Goal: Task Accomplishment & Management: Use online tool/utility

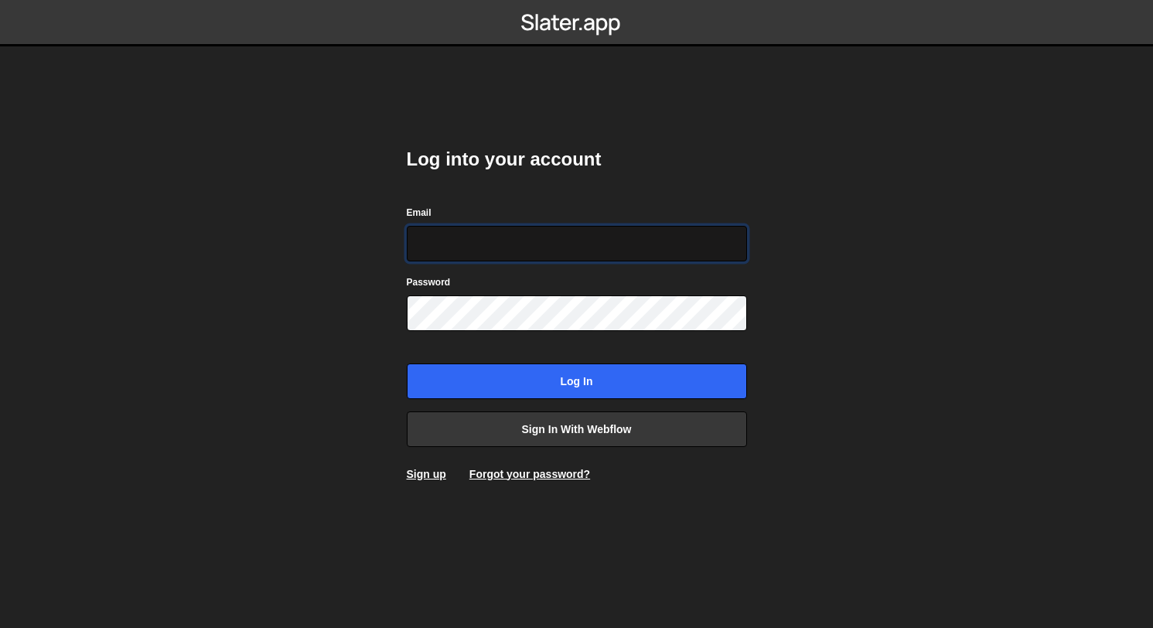
type input "shaunheath@ymail.com"
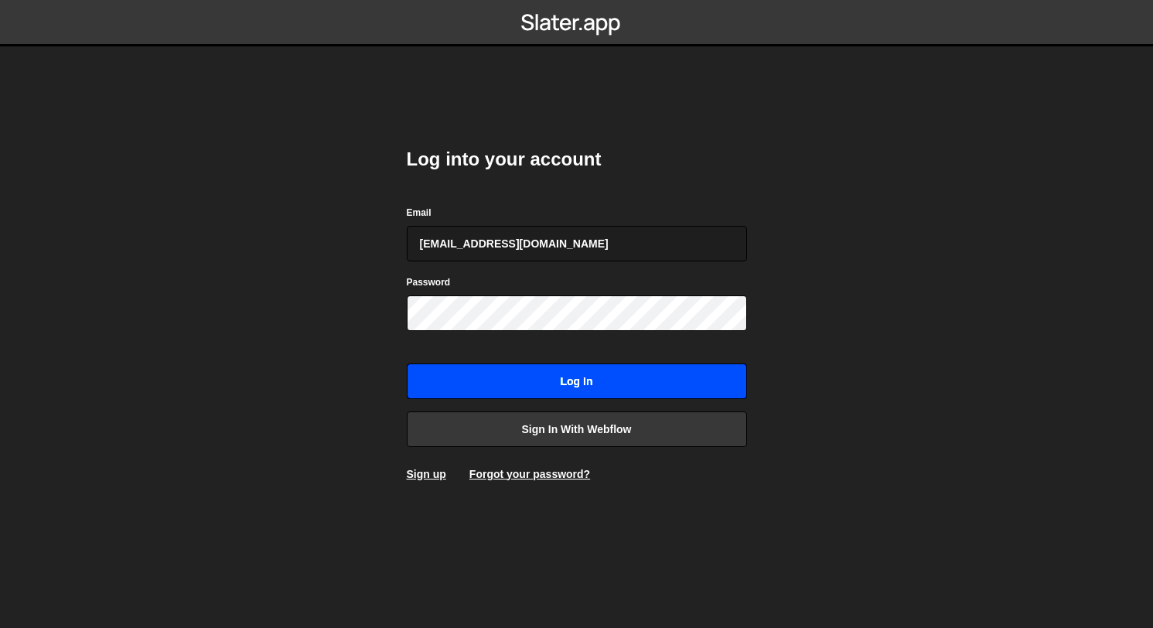
click at [559, 373] on input "Log in" at bounding box center [577, 381] width 340 height 36
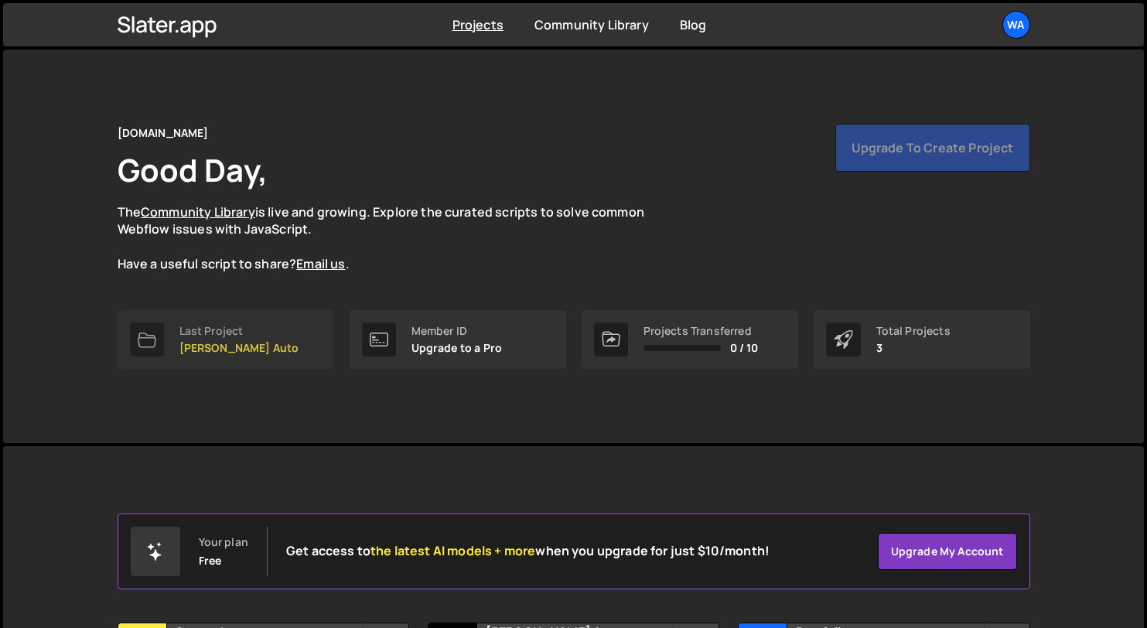
click at [244, 327] on link "Last Project Cox Auto" at bounding box center [226, 339] width 217 height 59
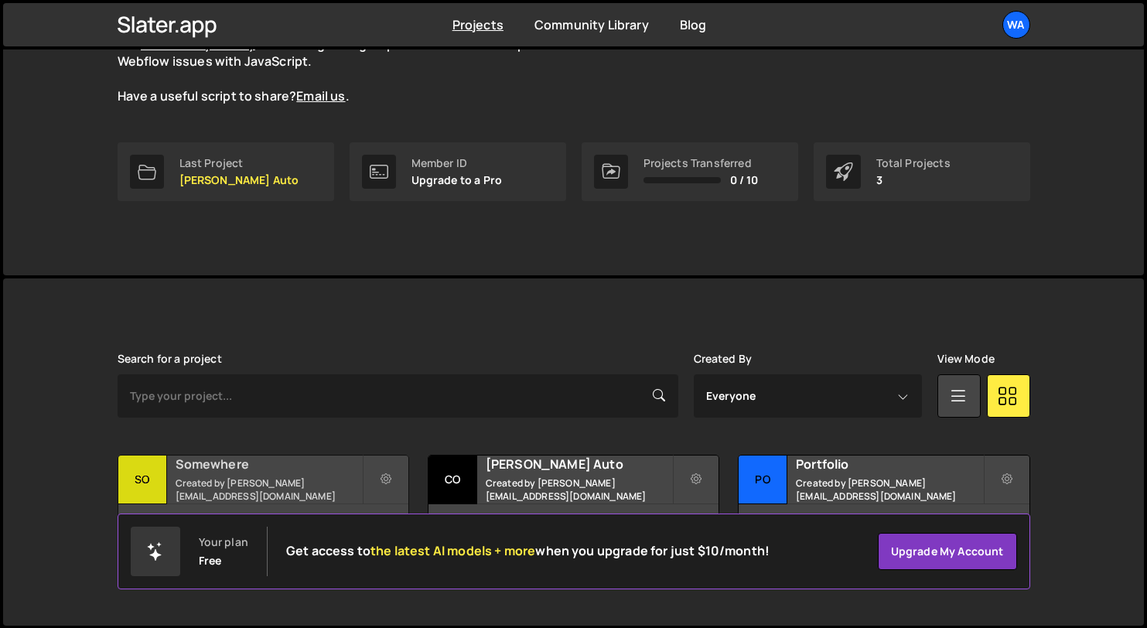
click at [310, 486] on small "Created by shaunheath@ymail.com" at bounding box center [269, 489] width 186 height 26
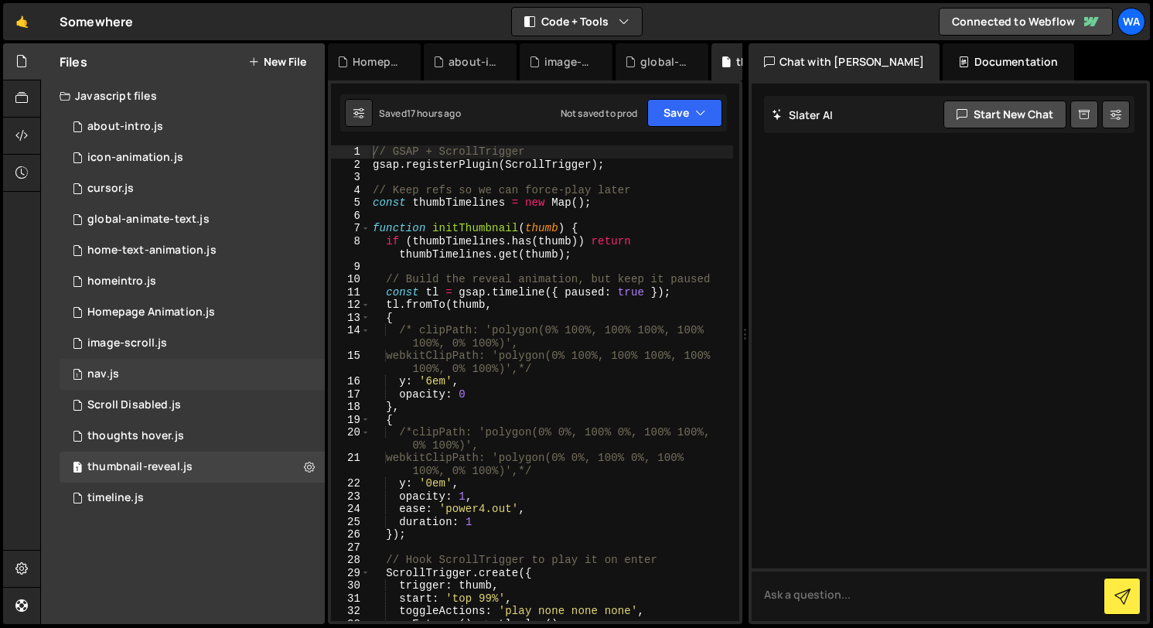
click at [205, 372] on div "1 nav.js 0" at bounding box center [192, 374] width 265 height 31
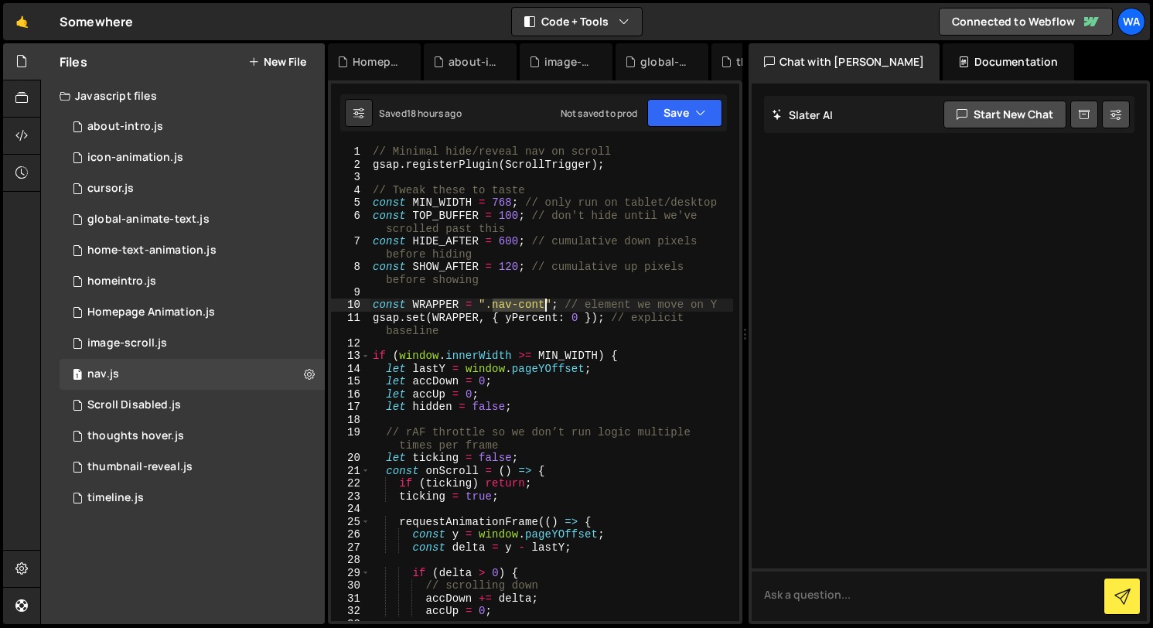
drag, startPoint x: 494, startPoint y: 305, endPoint x: 545, endPoint y: 304, distance: 51.0
click at [545, 304] on div "// Minimal hide/reveal nav on scroll gsap . registerPlugin ( ScrollTrigger ) ; …" at bounding box center [551, 402] width 363 height 514
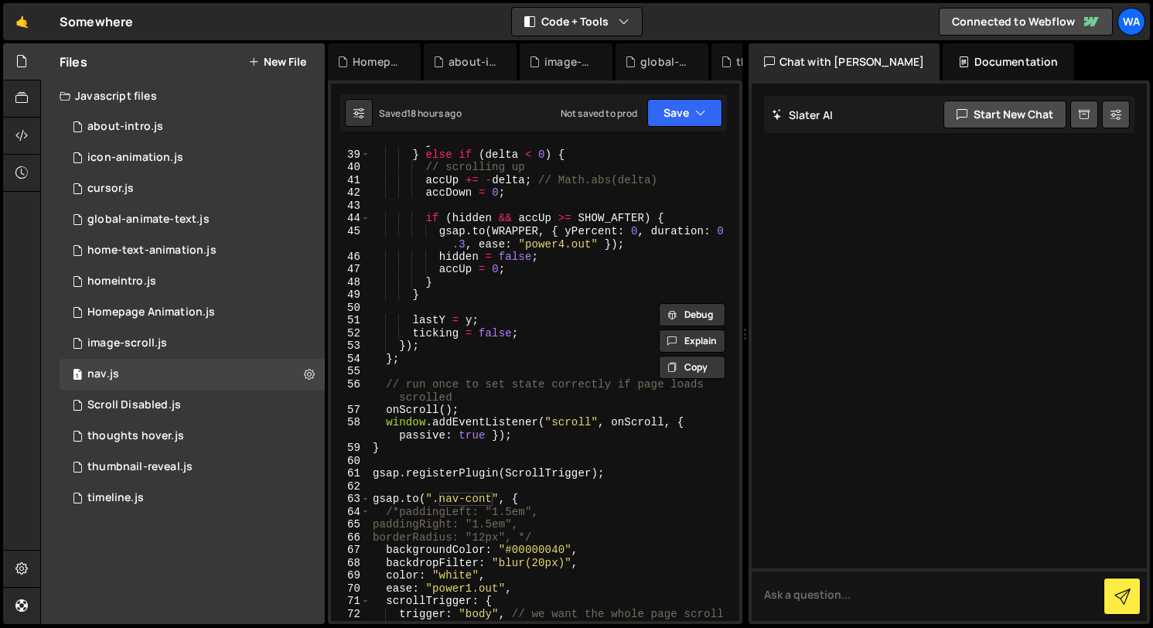
scroll to position [573, 0]
drag, startPoint x: 440, startPoint y: 498, endPoint x: 495, endPoint y: 498, distance: 54.9
click at [494, 497] on div "} } else if ( delta < 0 ) { // scrolling up accUp += - delta ; // Math.abs(delt…" at bounding box center [551, 391] width 363 height 514
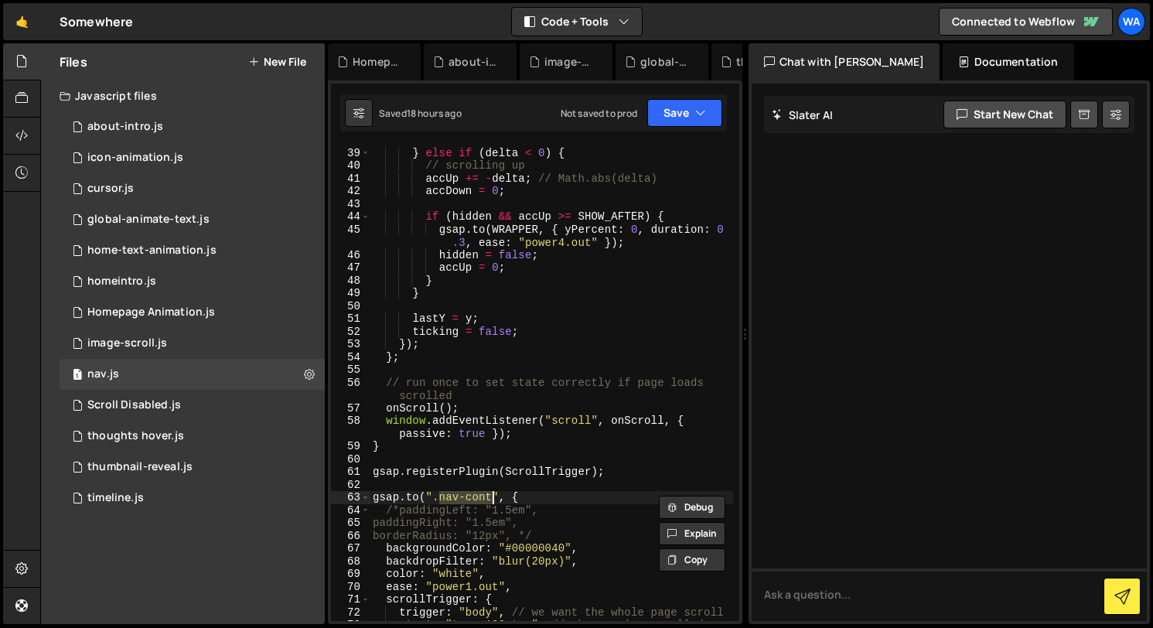
paste textarea "menu-wrap"
drag, startPoint x: 401, startPoint y: 510, endPoint x: 420, endPoint y: 525, distance: 24.3
click at [404, 512] on div "} } else if ( delta < 0 ) { // scrolling up accUp += - delta ; // Math.abs(delt…" at bounding box center [551, 391] width 363 height 514
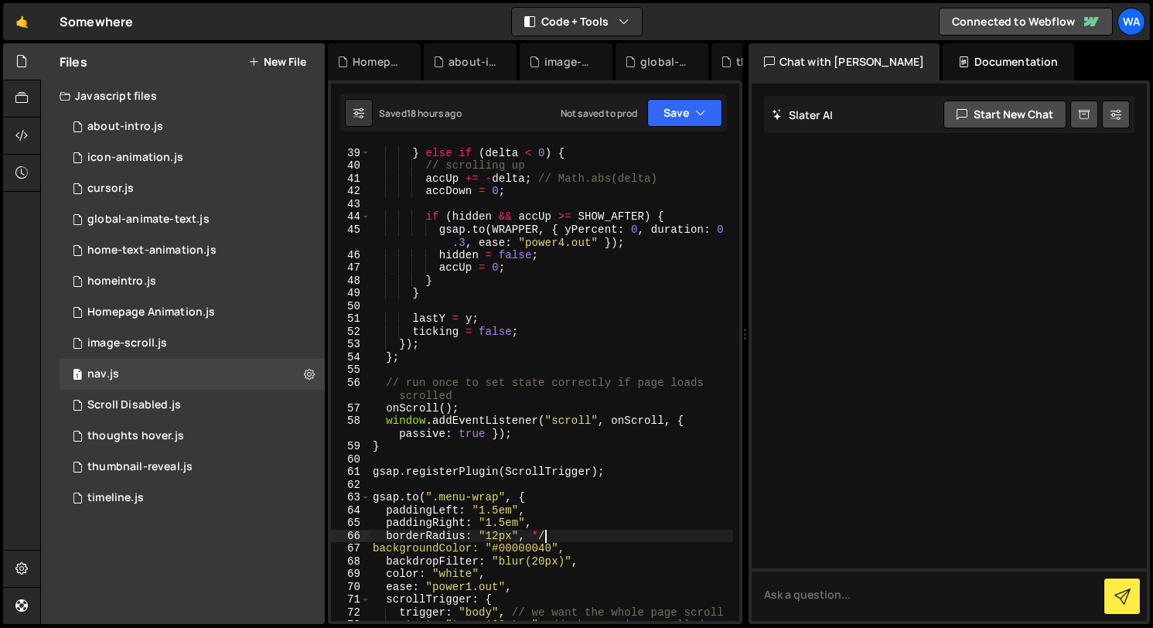
drag, startPoint x: 547, startPoint y: 536, endPoint x: 553, endPoint y: 541, distance: 8.2
click at [547, 536] on div "} } else if ( delta < 0 ) { // scrolling up accUp += - delta ; // Math.abs(delt…" at bounding box center [551, 391] width 363 height 514
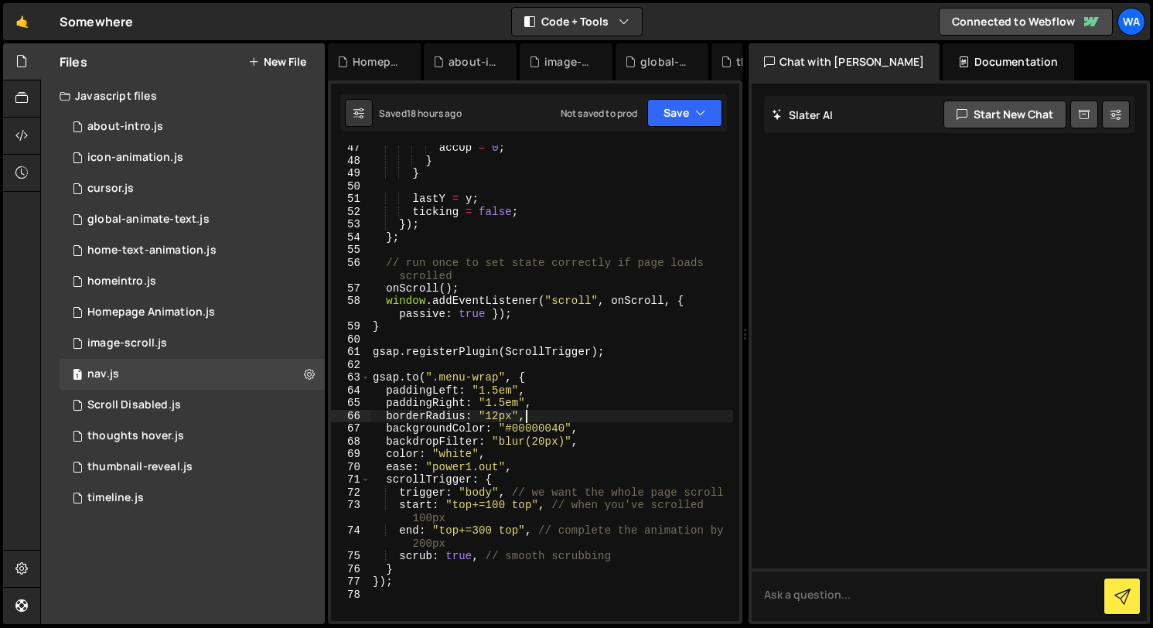
scroll to position [714, 0]
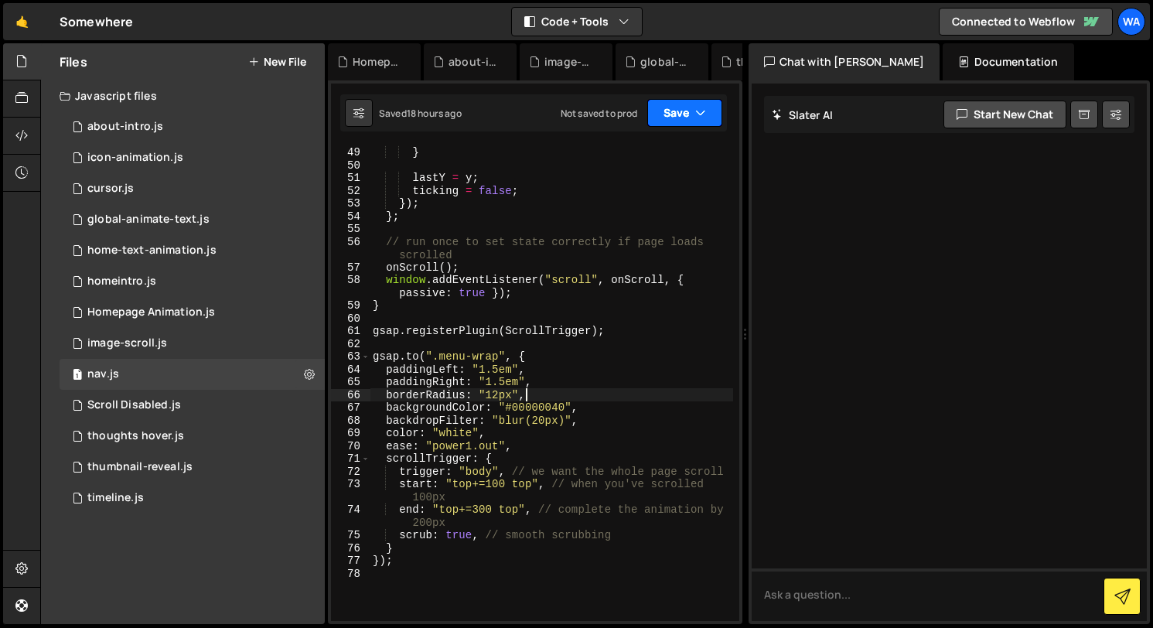
click at [664, 124] on button "Save" at bounding box center [684, 113] width 75 height 28
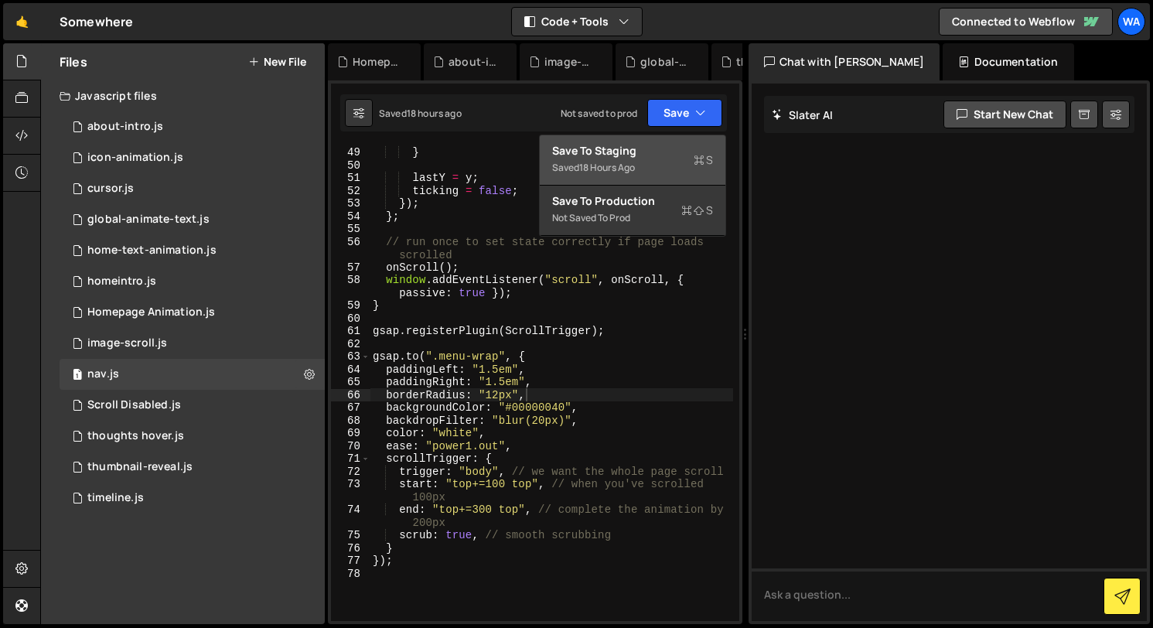
click at [653, 148] on div "Save to Staging S" at bounding box center [632, 150] width 161 height 15
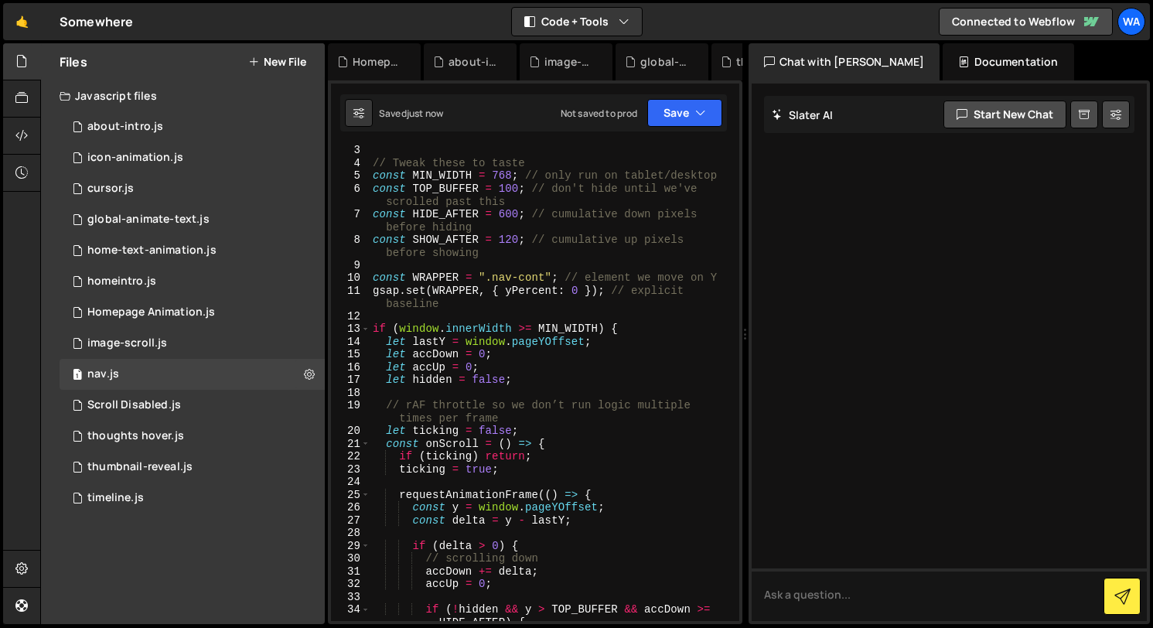
scroll to position [0, 0]
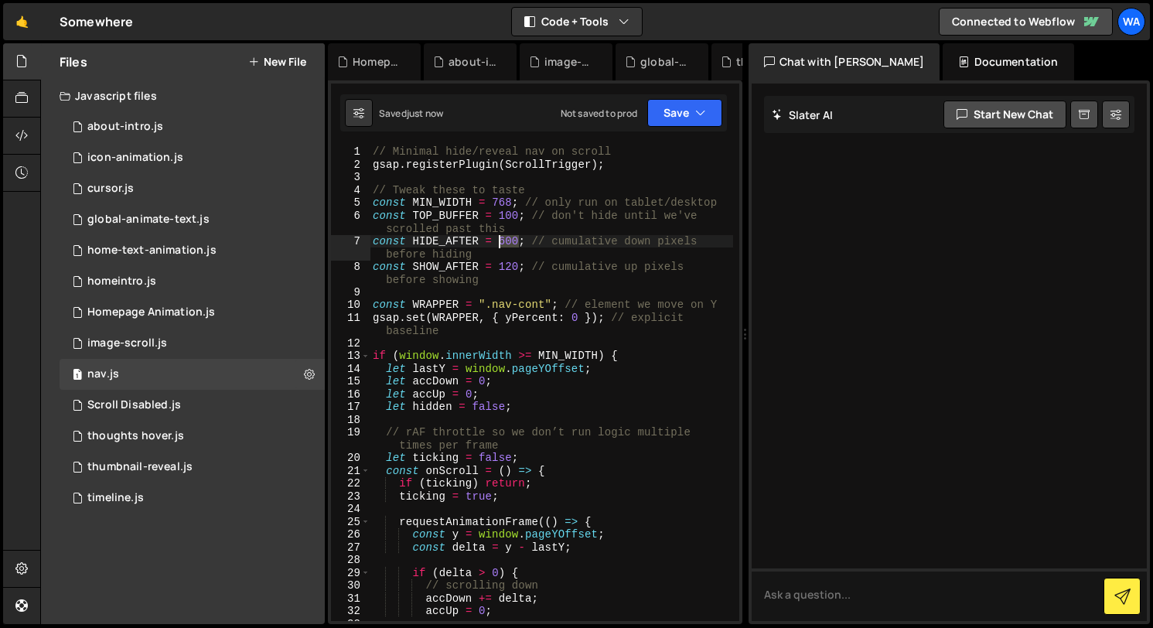
drag, startPoint x: 520, startPoint y: 241, endPoint x: 517, endPoint y: 252, distance: 11.1
click at [502, 242] on div "// Minimal hide/reveal nav on scroll gsap . registerPlugin ( ScrollTrigger ) ; …" at bounding box center [551, 402] width 363 height 514
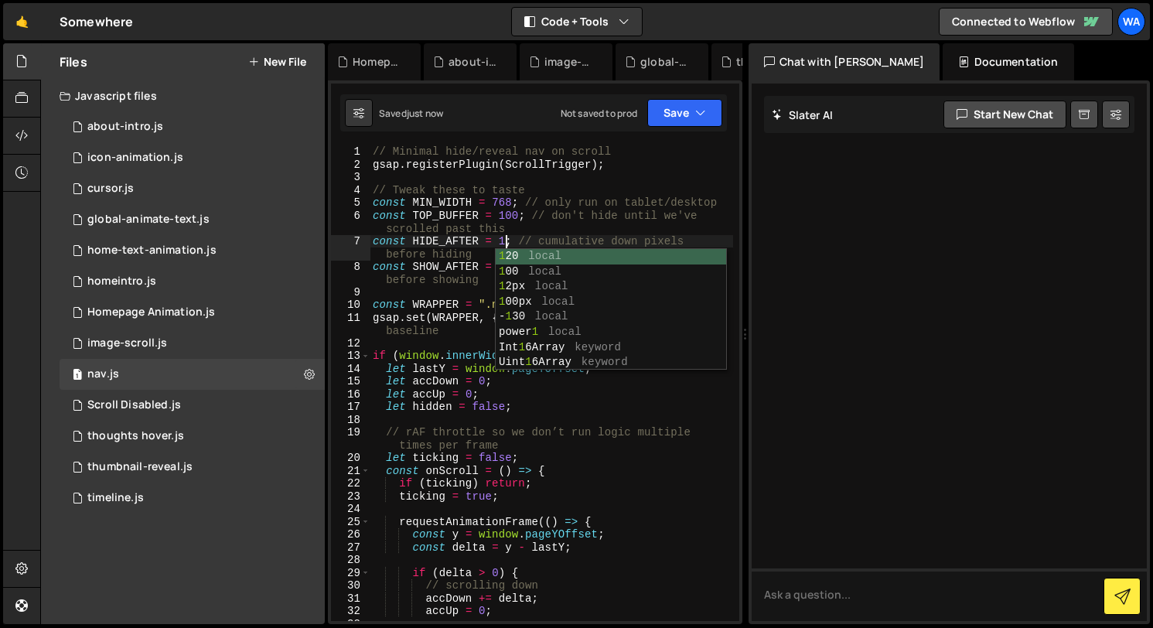
scroll to position [0, 9]
click at [558, 222] on div "// Minimal hide/reveal nav on scroll gsap . registerPlugin ( ScrollTrigger ) ; …" at bounding box center [551, 402] width 363 height 514
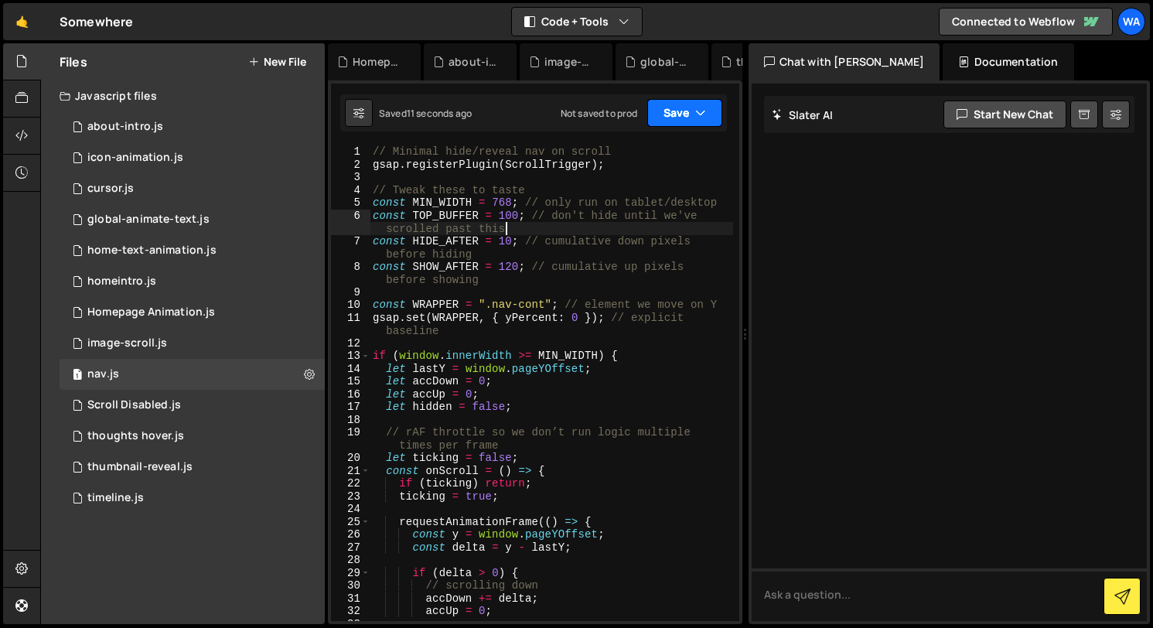
type textarea "const TOP_BUFFER = 100; // don't hide until we've scrolled past this"
click at [672, 120] on button "Save" at bounding box center [684, 113] width 75 height 28
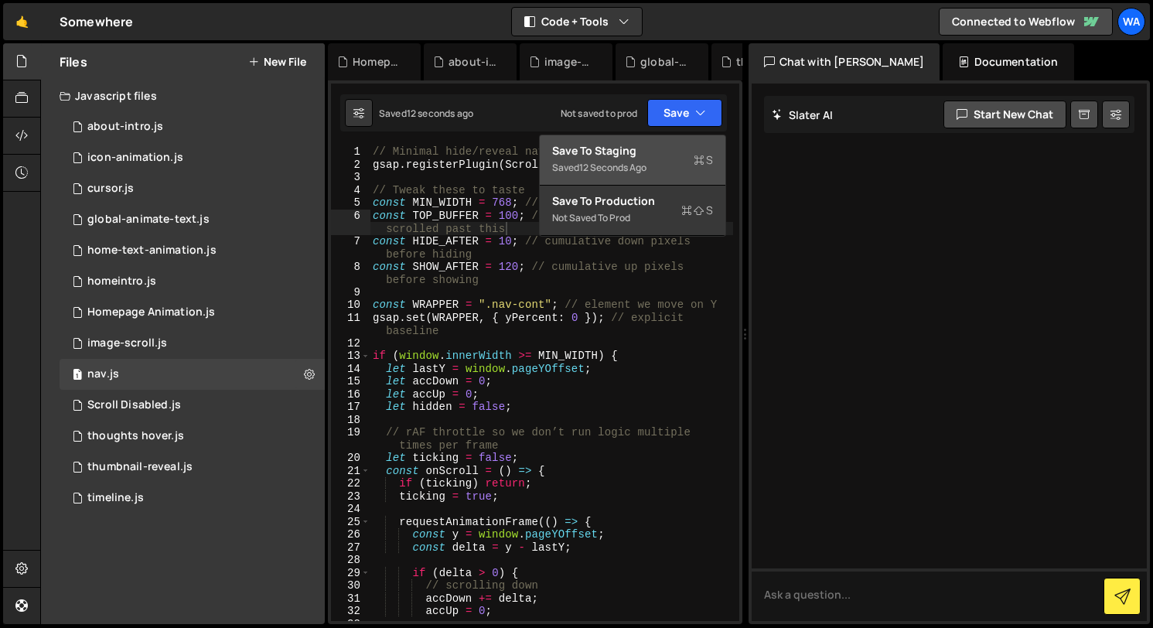
click at [659, 151] on div "Save to Staging S" at bounding box center [632, 150] width 161 height 15
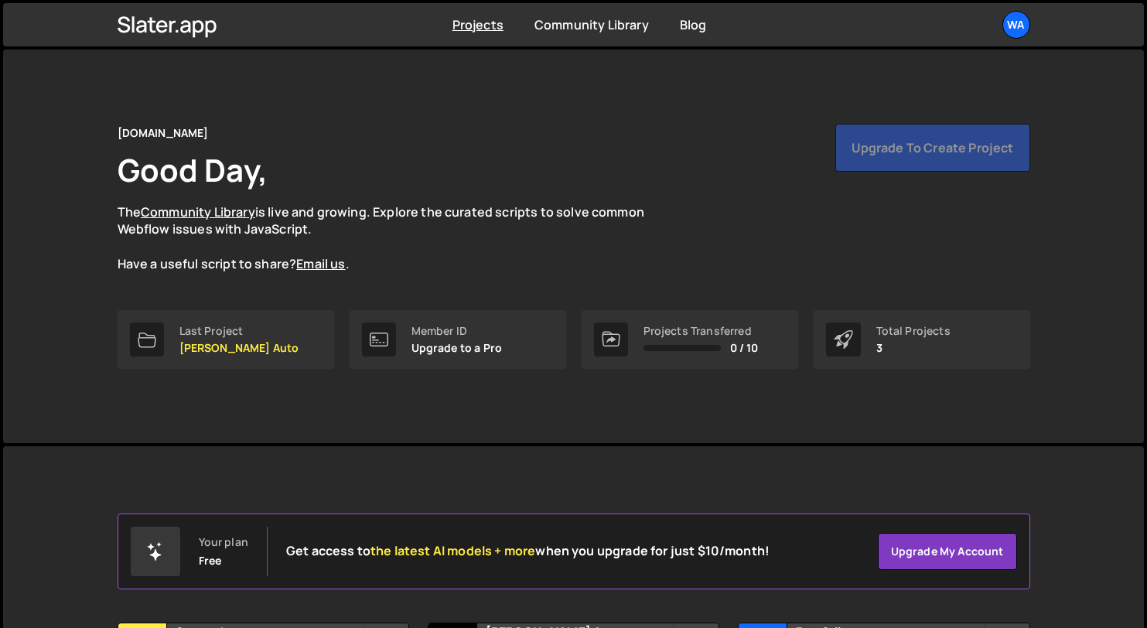
scroll to position [168, 0]
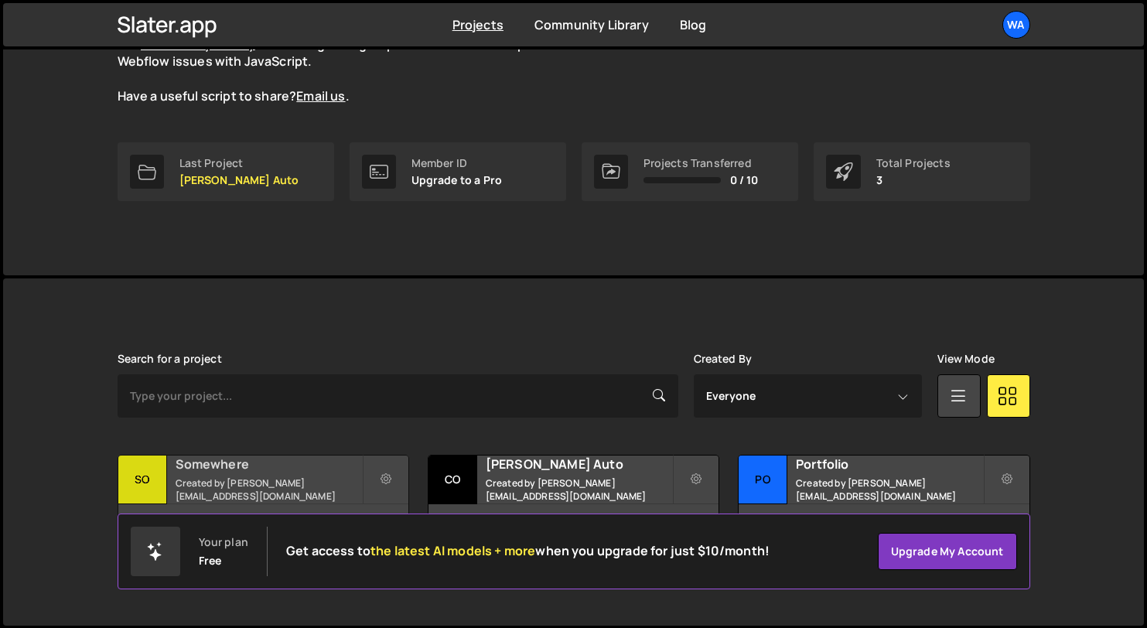
click at [295, 483] on small "Created by [PERSON_NAME][EMAIL_ADDRESS][DOMAIN_NAME]" at bounding box center [269, 489] width 186 height 26
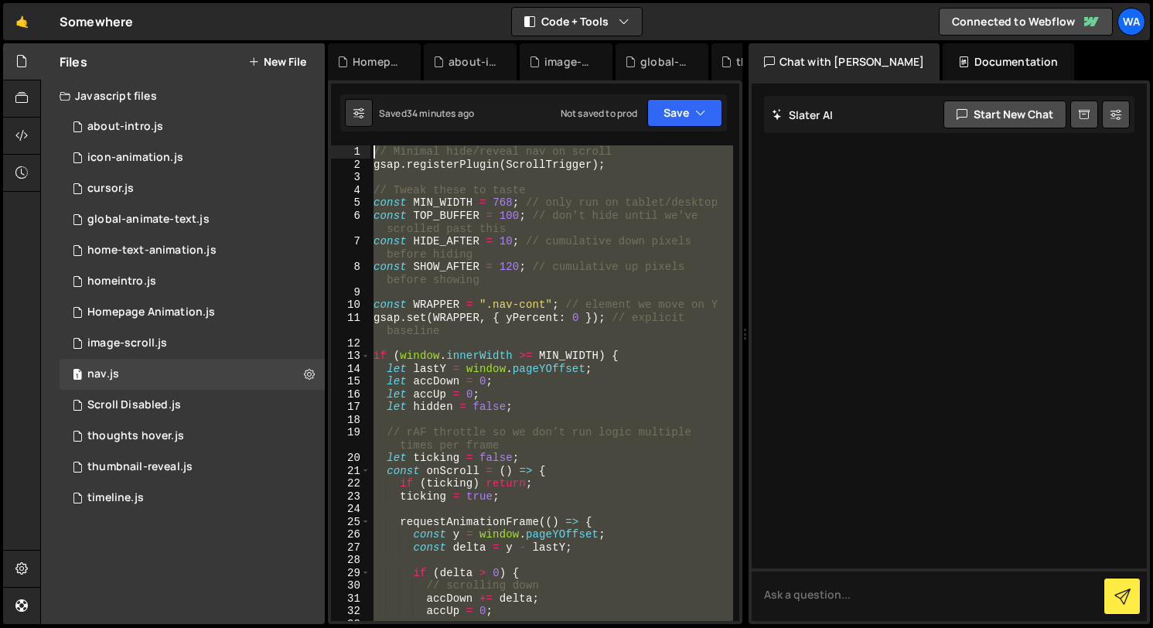
drag, startPoint x: 426, startPoint y: 269, endPoint x: 350, endPoint y: 84, distance: 200.0
click at [350, 84] on div "}; 1 2 3 4 5 6 7 8 9 10 11 12 13 14 15 16 17 18 19 20 21 22 23 24 25 26 27 28 2…" at bounding box center [535, 352] width 414 height 544
click at [540, 227] on div "// Minimal hide/reveal nav on scroll gsap . registerPlugin ( ScrollTrigger ) ; …" at bounding box center [551, 383] width 363 height 476
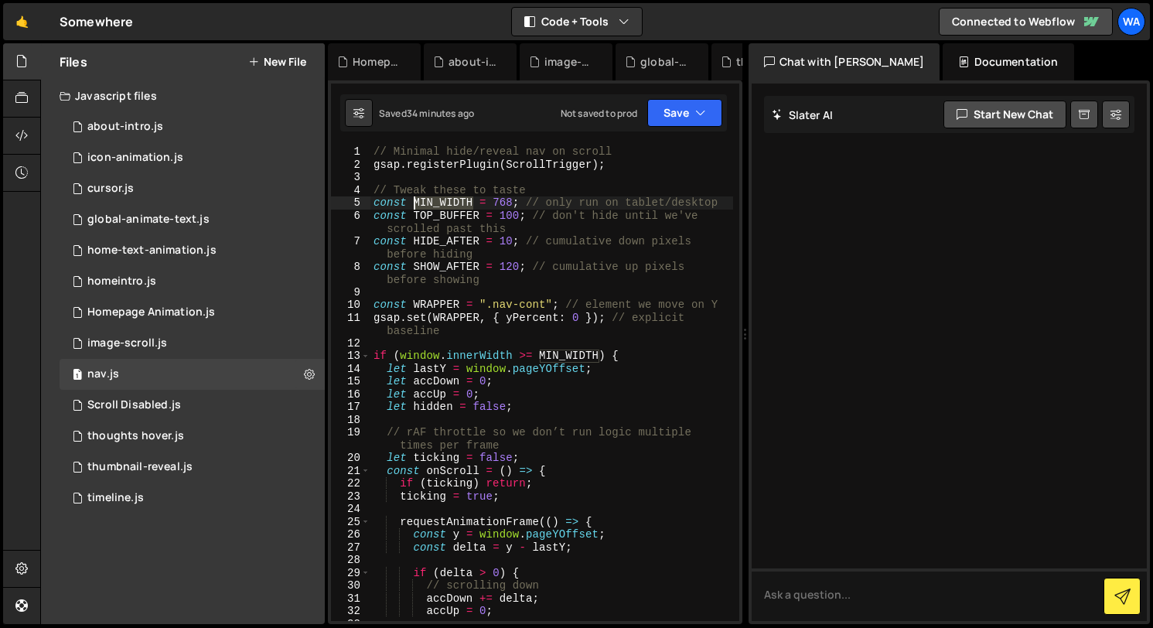
drag, startPoint x: 472, startPoint y: 206, endPoint x: 445, endPoint y: 251, distance: 53.0
click at [413, 205] on div "// Minimal hide/reveal nav on scroll gsap . registerPlugin ( ScrollTrigger ) ; …" at bounding box center [551, 402] width 363 height 514
click at [531, 240] on div "// Minimal hide/reveal nav on scroll gsap . registerPlugin ( ScrollTrigger ) ; …" at bounding box center [551, 402] width 363 height 514
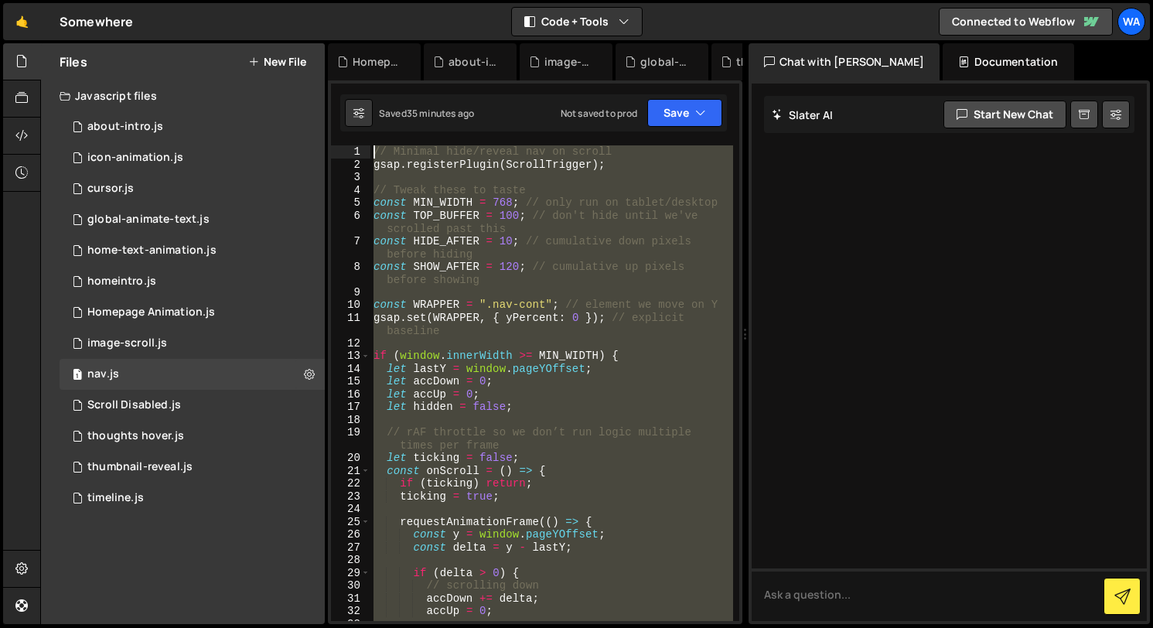
drag, startPoint x: 411, startPoint y: 519, endPoint x: 354, endPoint y: 90, distance: 432.9
click at [354, 90] on div "const HIDE_AFTER = 10; // cumulative down pixels before hiding 1 2 3 4 5 6 7 8 …" at bounding box center [535, 352] width 414 height 544
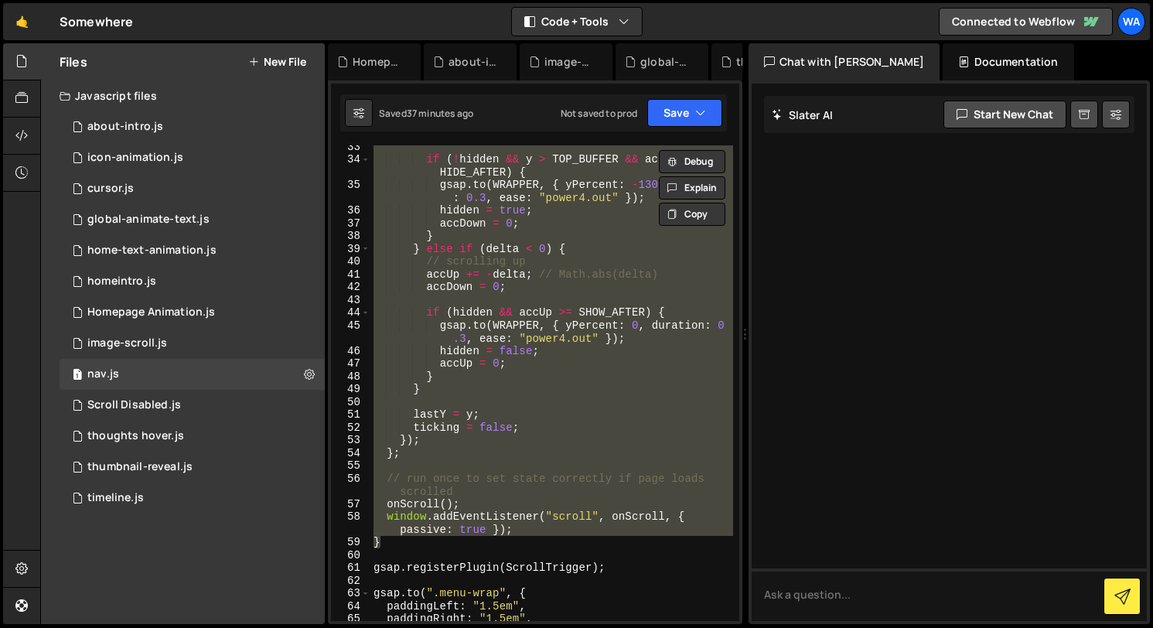
scroll to position [503, 0]
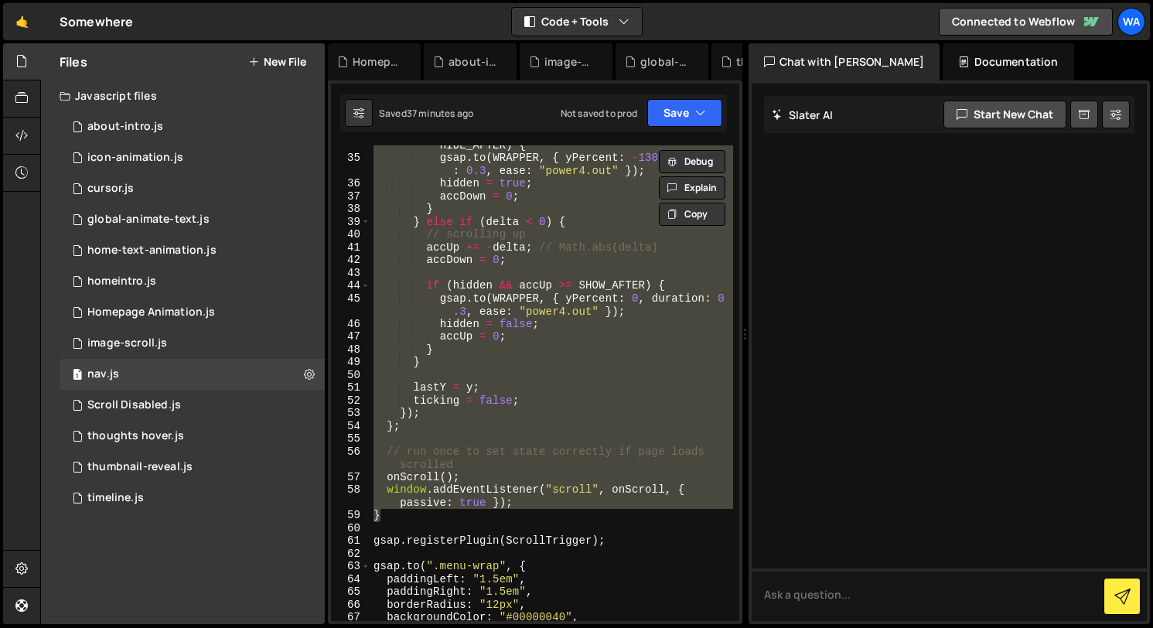
paste textarea "window.addEventListener("orientationchange", () => mm.revert()"
type textarea "window.addEventListener("orientationchange", () => mm.revert());"
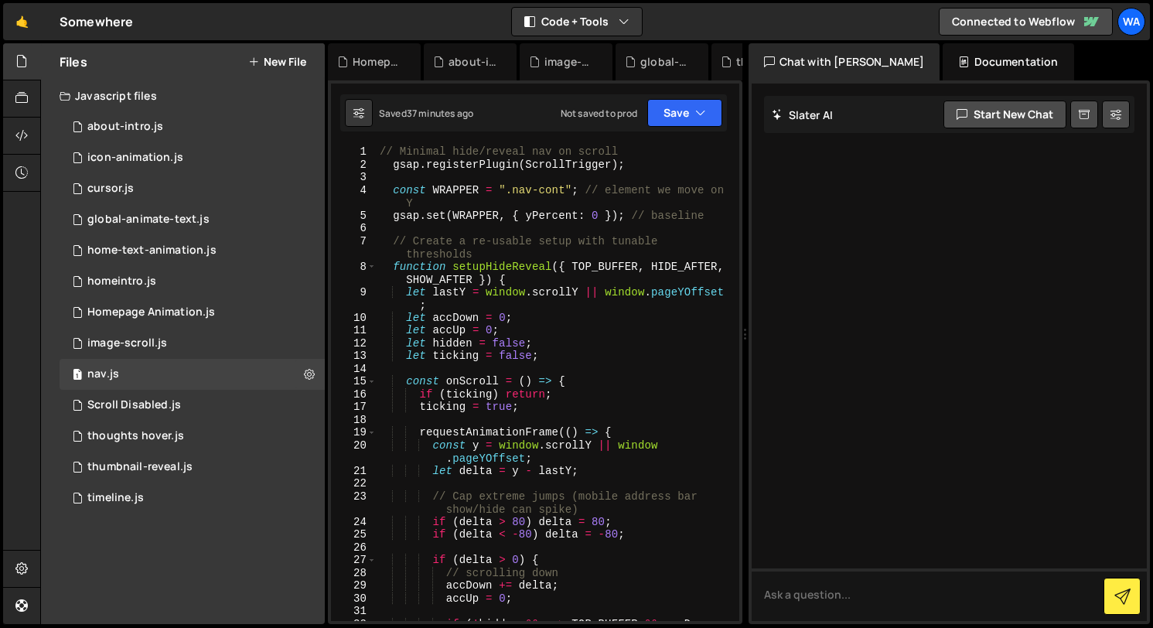
scroll to position [0, 0]
click at [672, 117] on button "Save" at bounding box center [684, 113] width 75 height 28
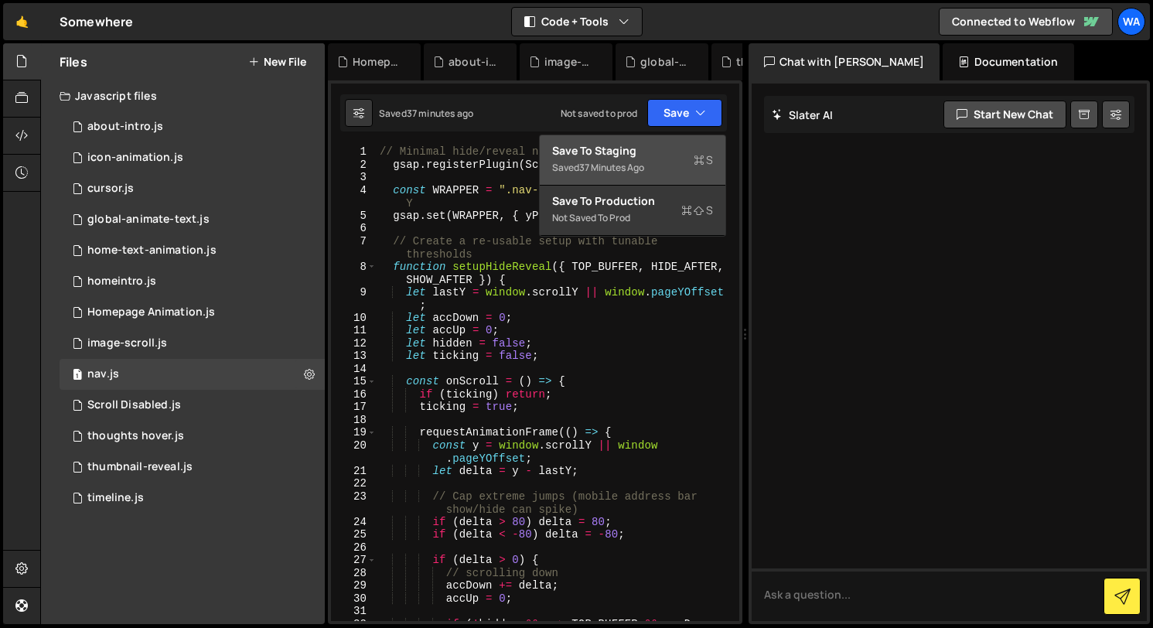
click at [641, 152] on div "Save to Staging S" at bounding box center [632, 150] width 161 height 15
